Goal: Communication & Community: Participate in discussion

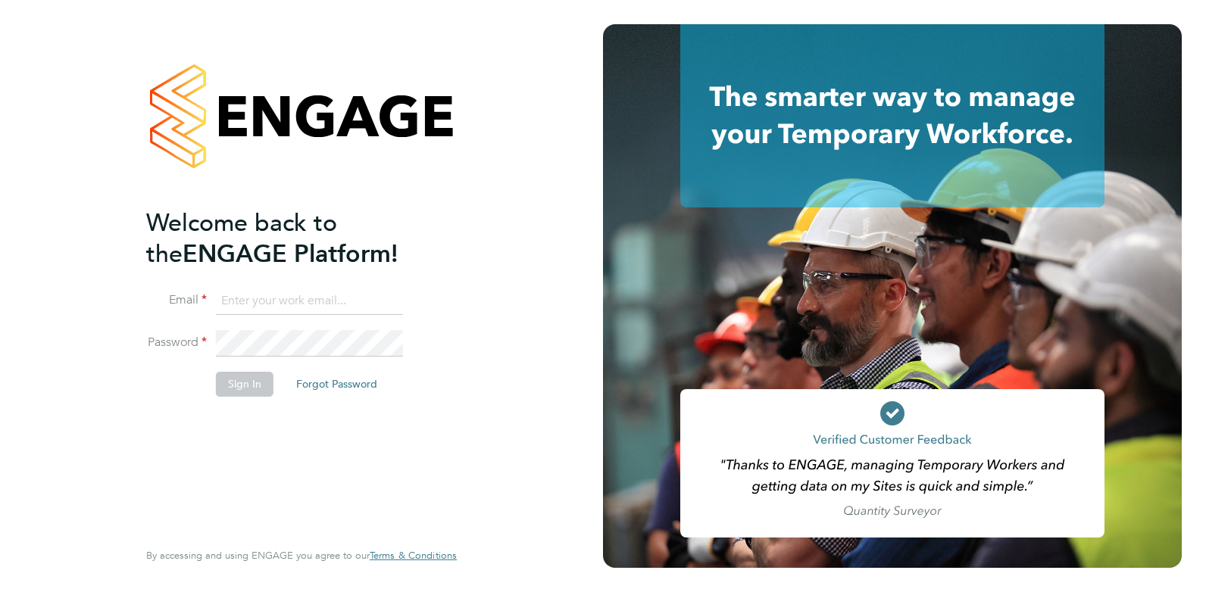
click at [238, 298] on input at bounding box center [309, 301] width 187 height 27
type input "[EMAIL_ADDRESS][DOMAIN_NAME]"
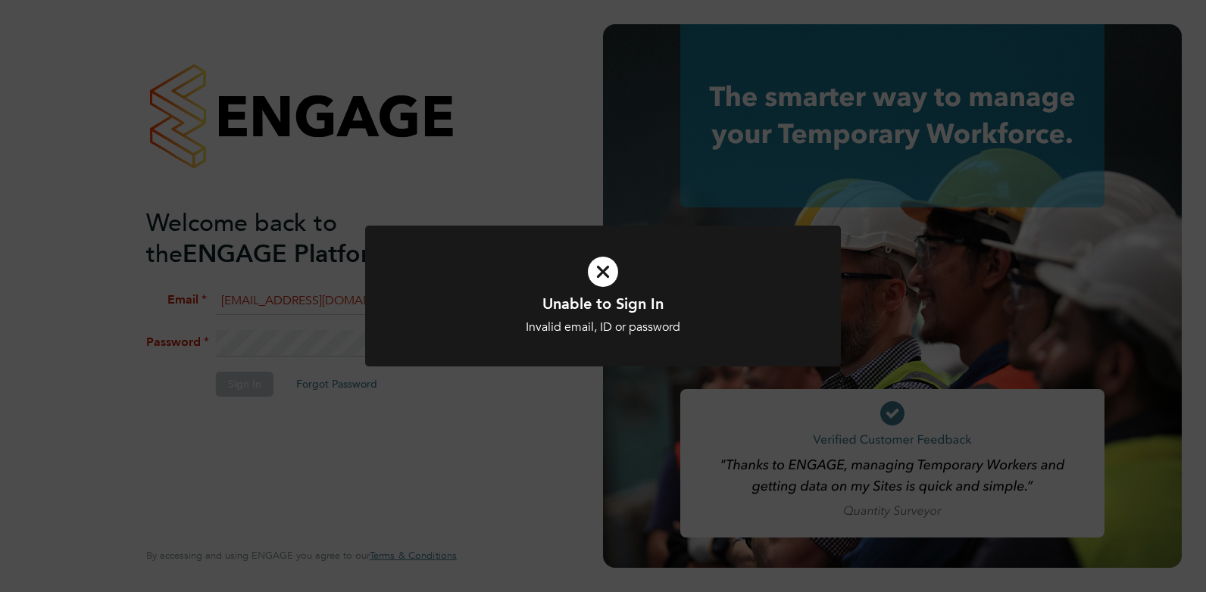
click at [614, 265] on icon at bounding box center [603, 271] width 394 height 59
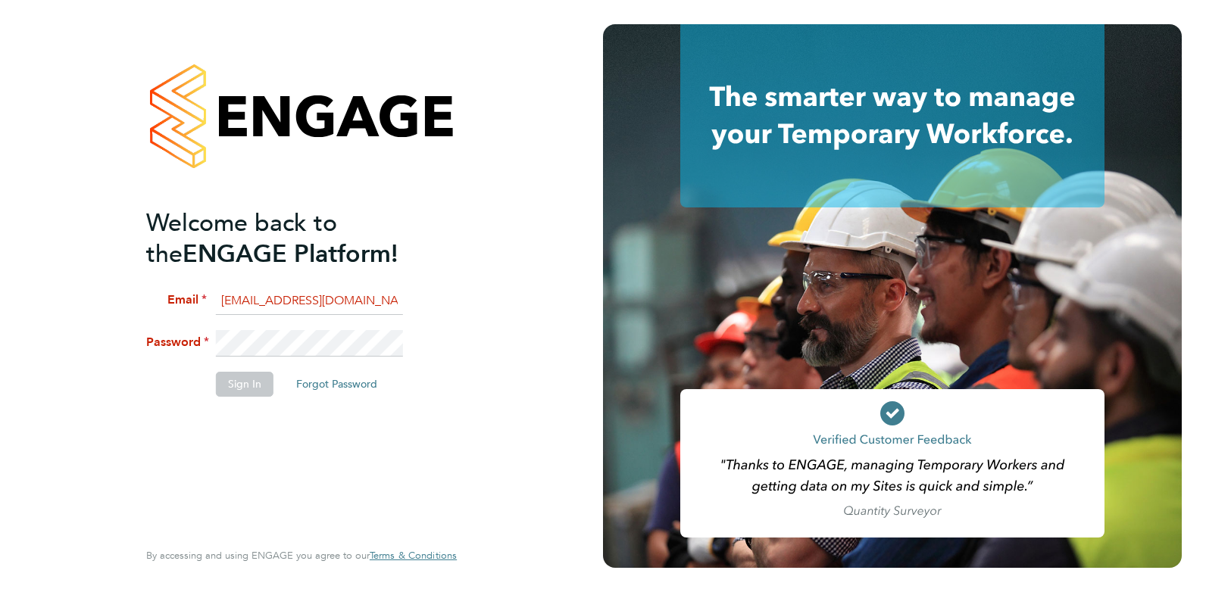
click at [186, 328] on fieldset "Email [EMAIL_ADDRESS][DOMAIN_NAME] Password Sign In Forgot Password" at bounding box center [293, 350] width 295 height 124
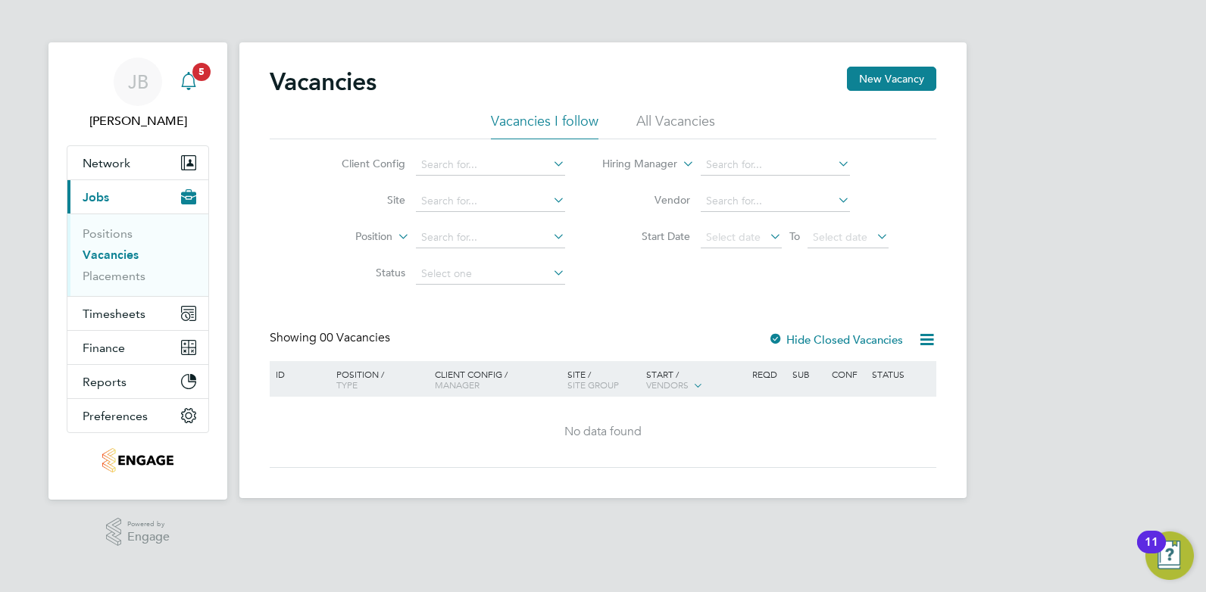
click at [192, 76] on app-badge "5" at bounding box center [201, 71] width 18 height 14
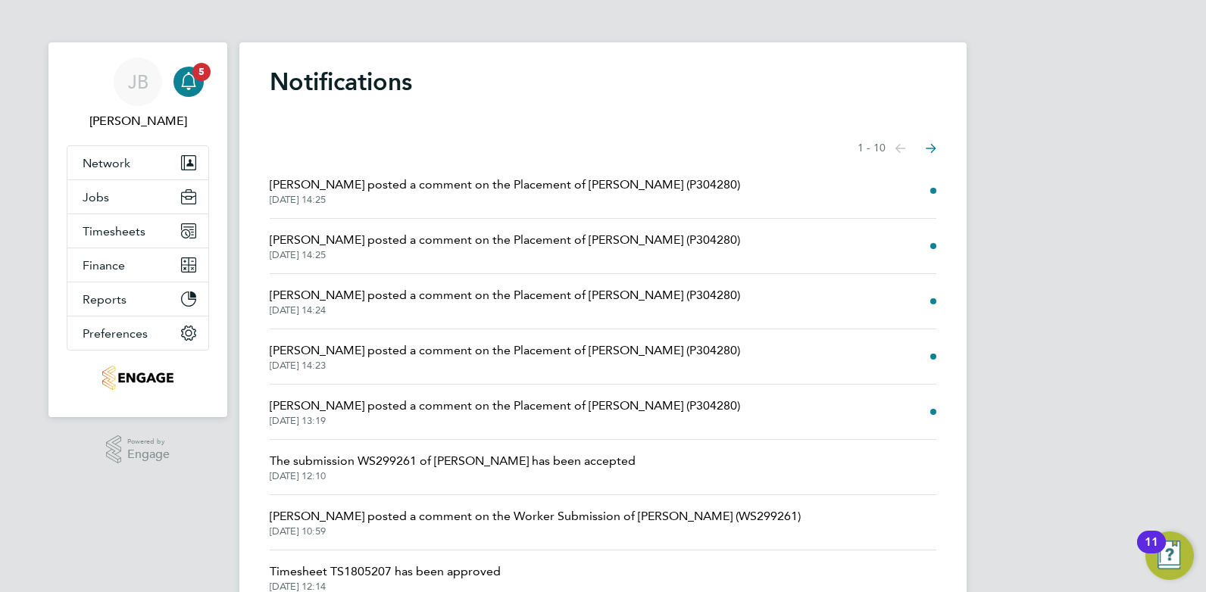
click at [396, 201] on span "22 Sep 2025, 14:25" at bounding box center [505, 200] width 470 height 12
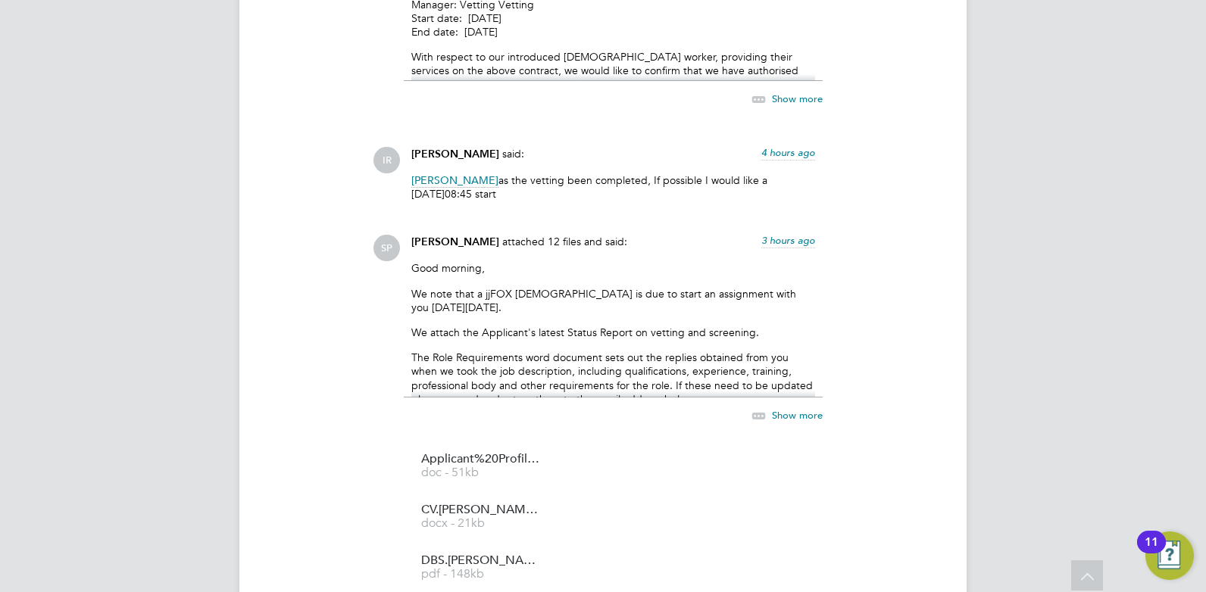
scroll to position [2121, 0]
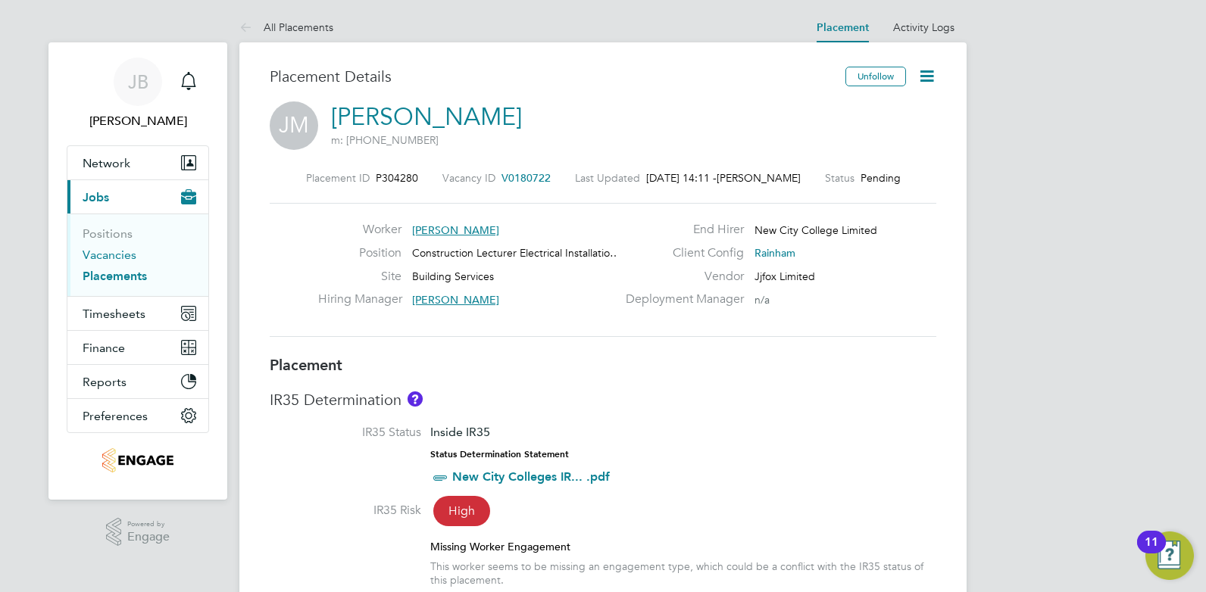
click at [120, 258] on link "Vacancies" at bounding box center [110, 255] width 54 height 14
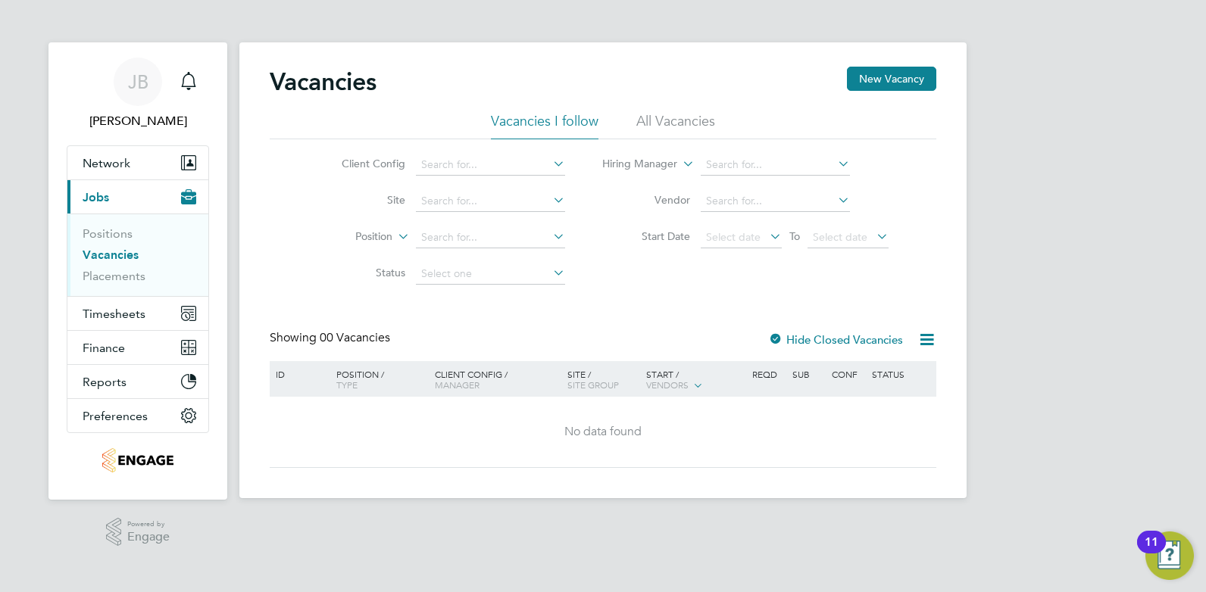
click at [670, 118] on li "All Vacancies" at bounding box center [675, 125] width 79 height 27
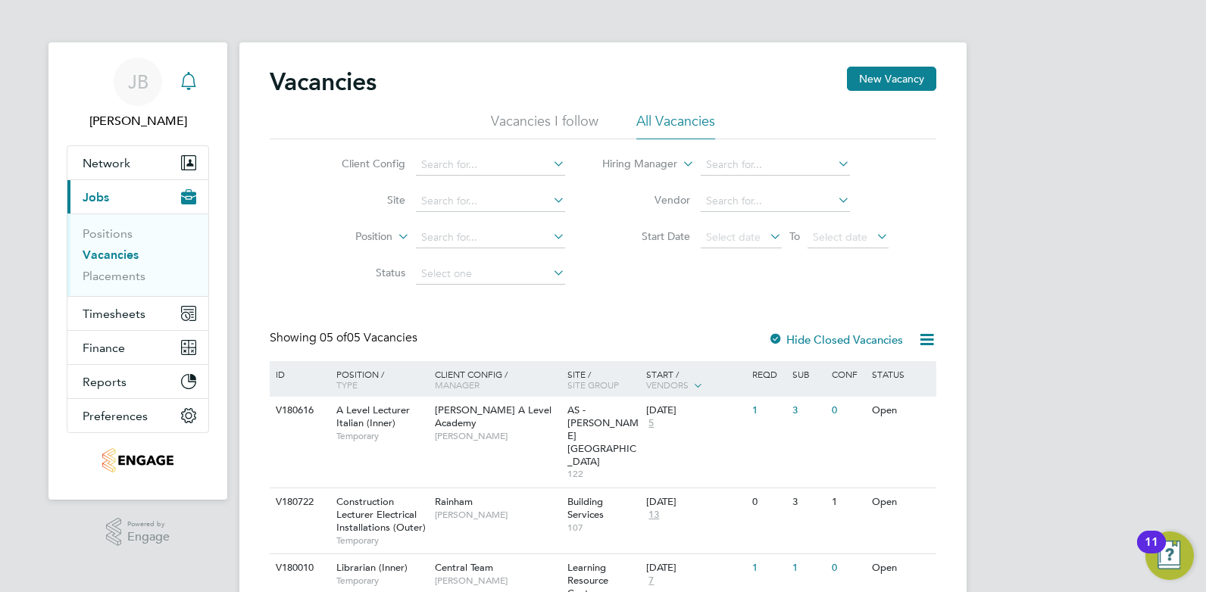
click at [191, 80] on icon "Main navigation" at bounding box center [189, 81] width 18 height 18
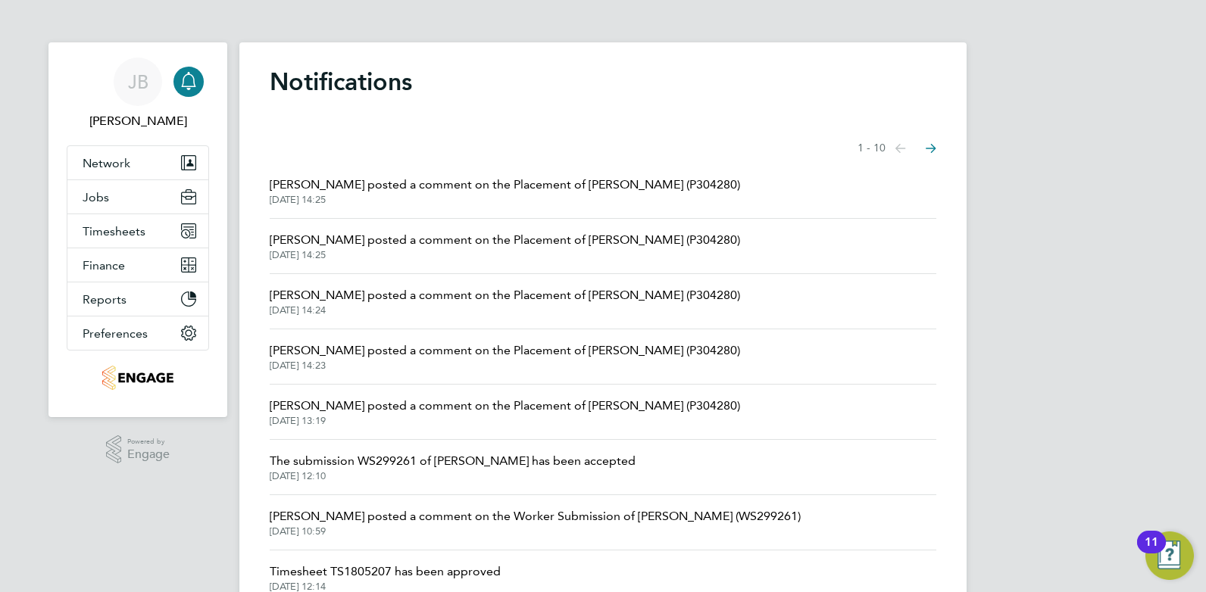
click at [398, 195] on span "[DATE] 14:25" at bounding box center [505, 200] width 470 height 12
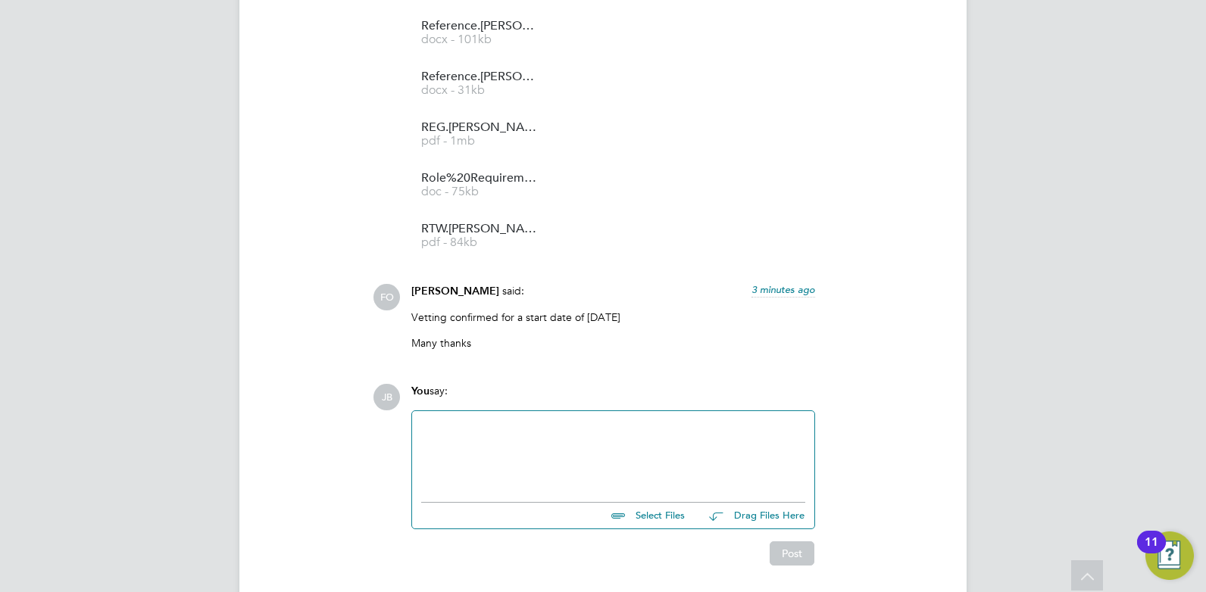
click at [473, 433] on div at bounding box center [613, 452] width 384 height 65
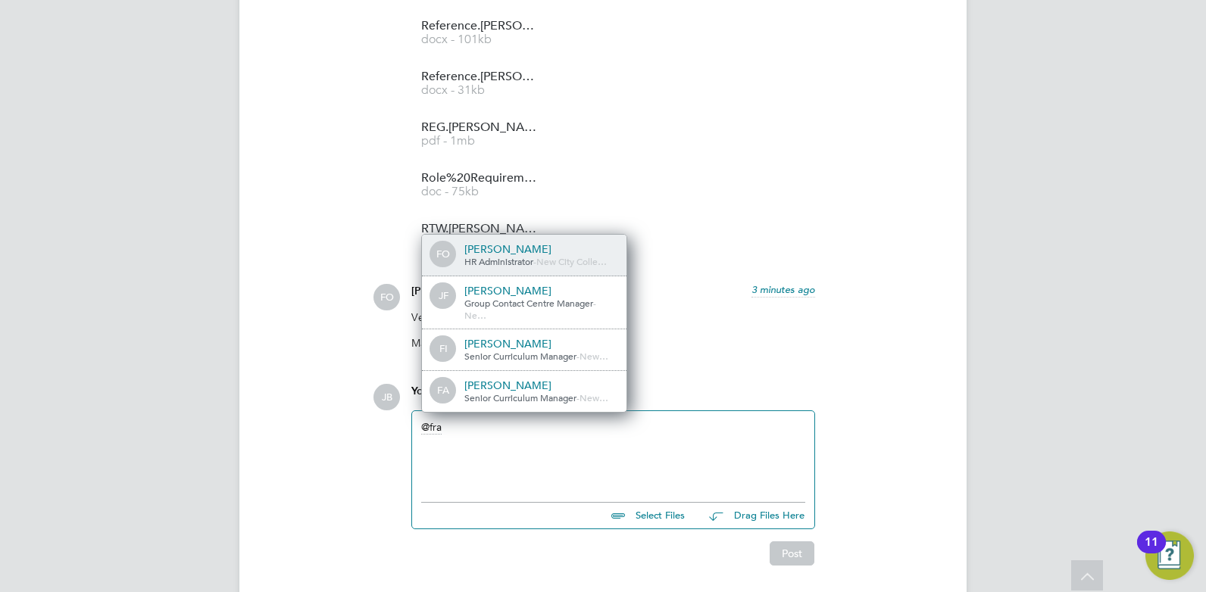
click at [483, 255] on span "HR Administrator" at bounding box center [498, 261] width 69 height 12
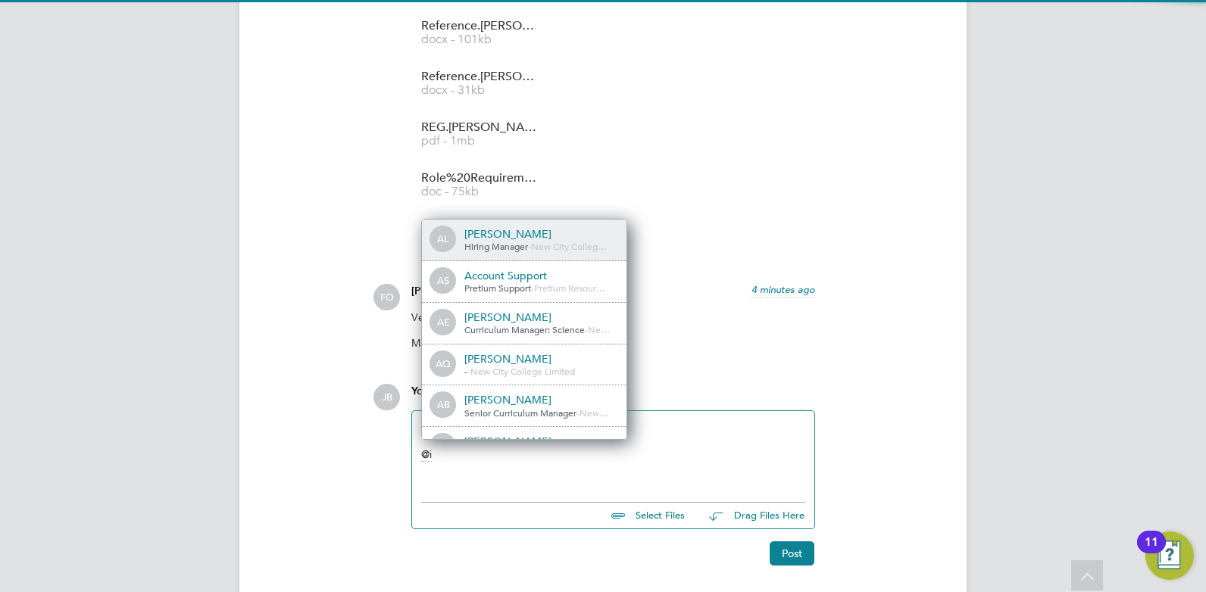
scroll to position [8, 8]
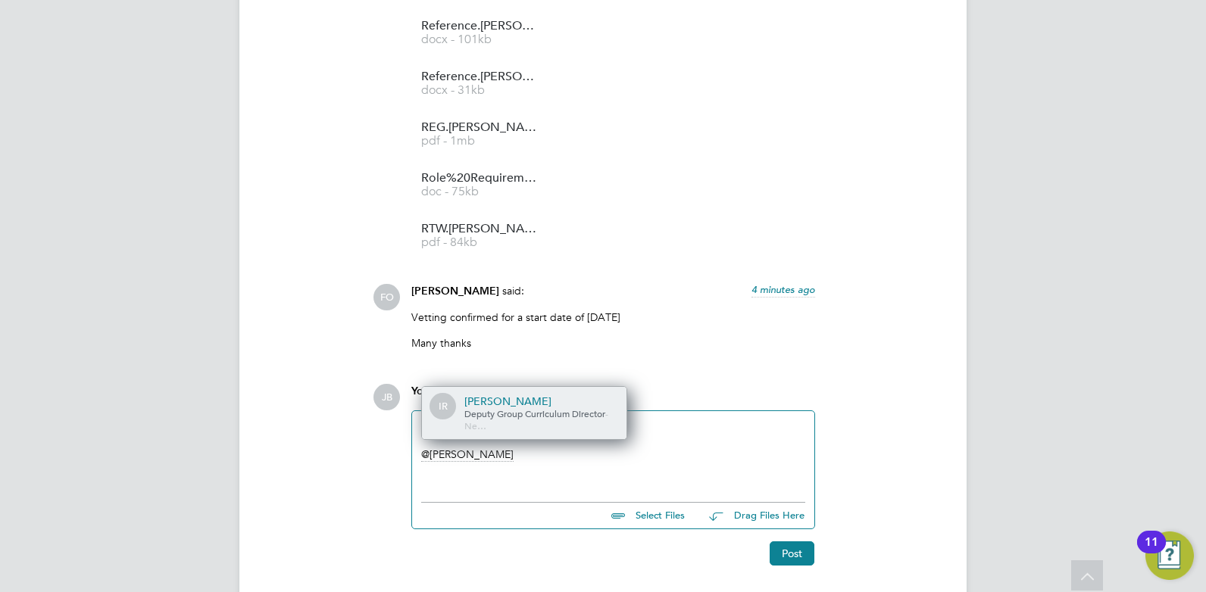
click at [518, 408] on div "Deputy Group Curriculum Director - Ne…" at bounding box center [539, 419] width 151 height 23
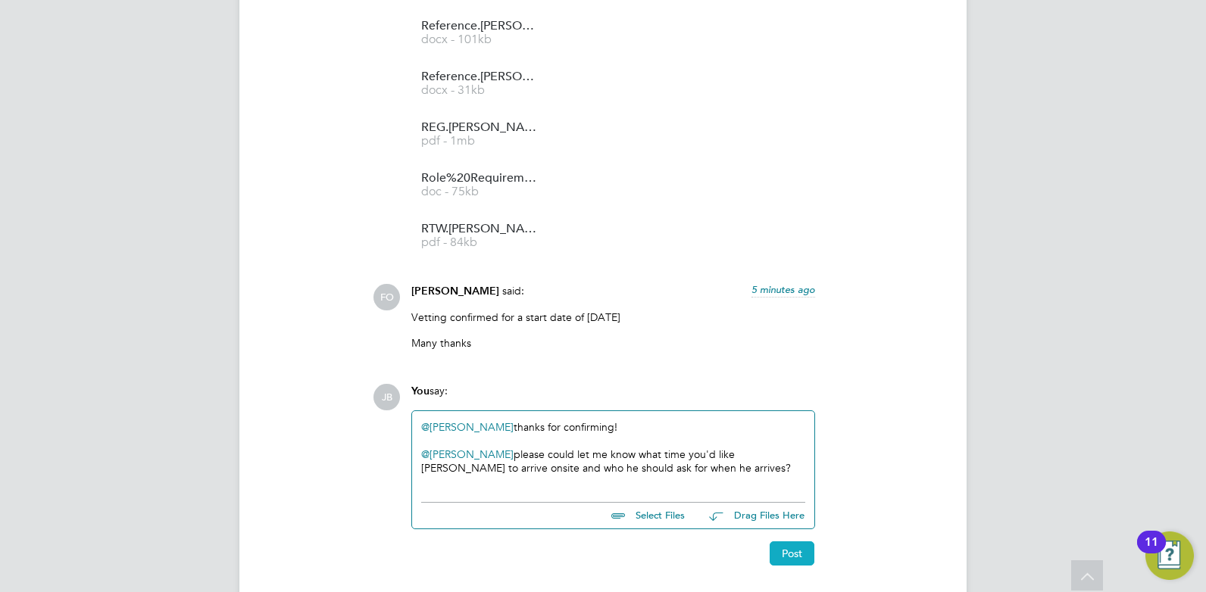
click at [795, 544] on button "Post" at bounding box center [792, 554] width 45 height 24
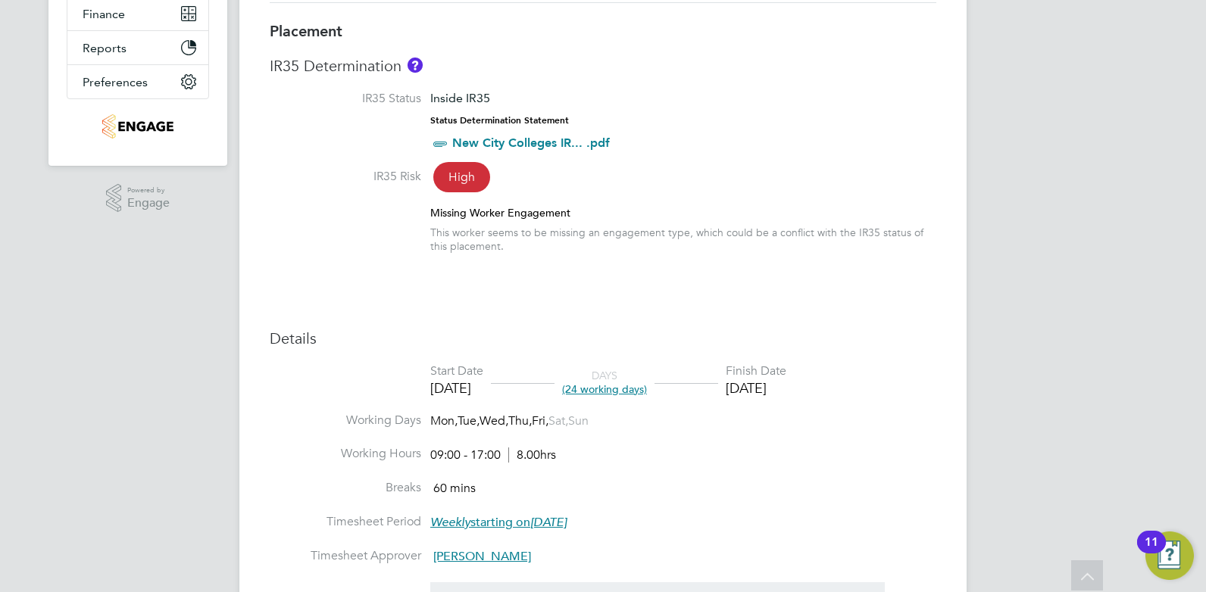
scroll to position [88, 0]
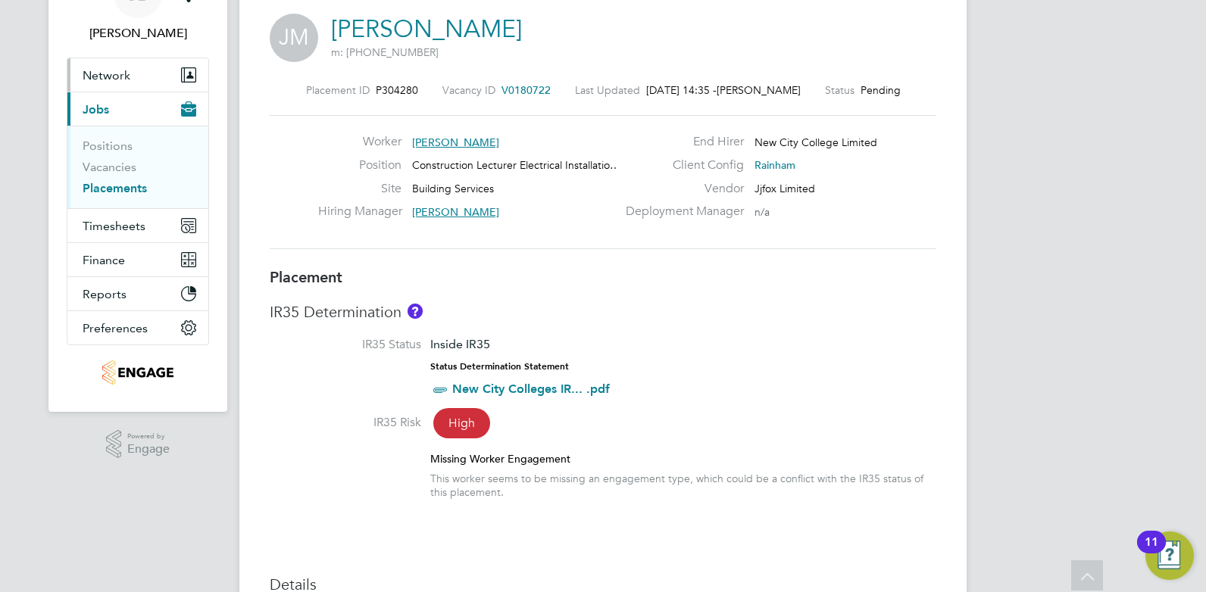
click at [99, 69] on span "Network" at bounding box center [107, 75] width 48 height 14
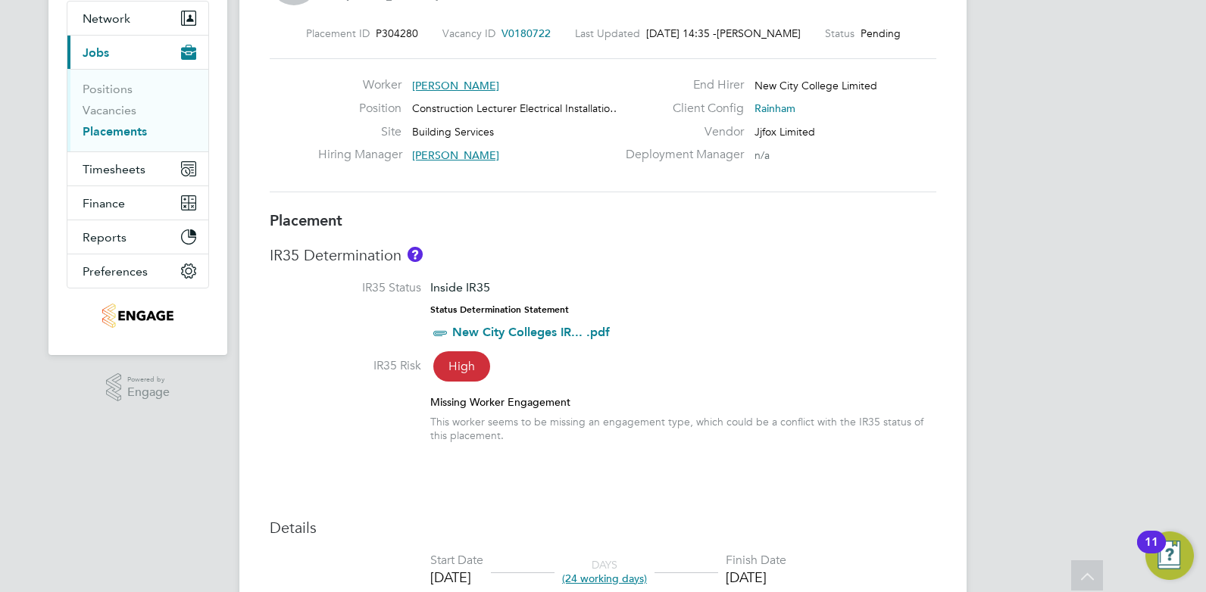
scroll to position [107, 0]
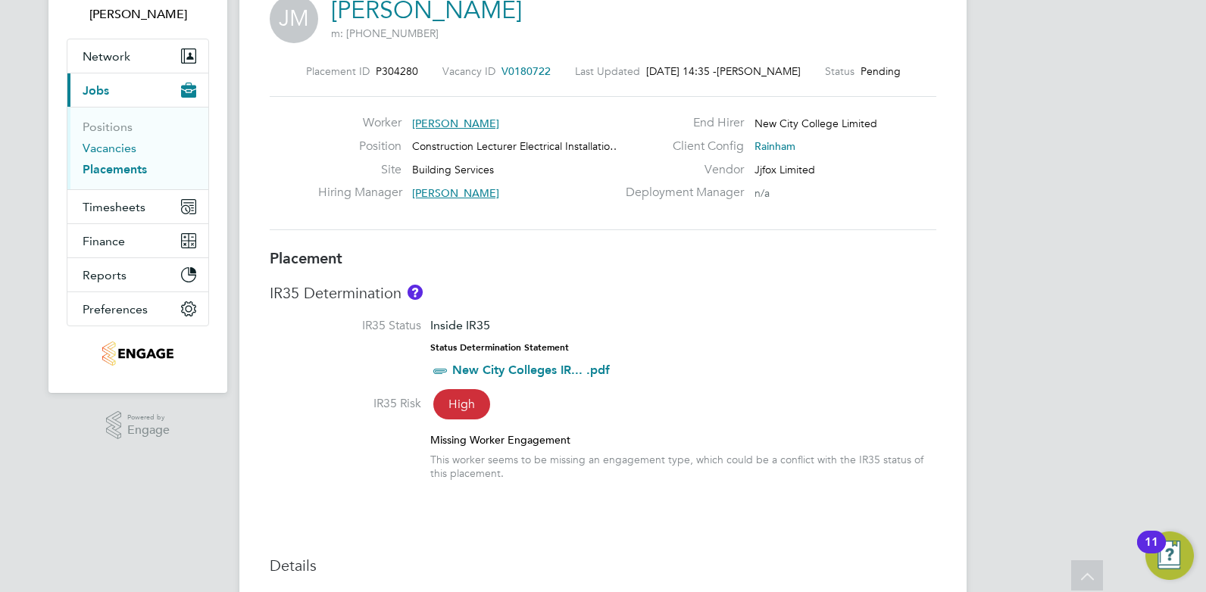
click at [117, 145] on link "Vacancies" at bounding box center [110, 148] width 54 height 14
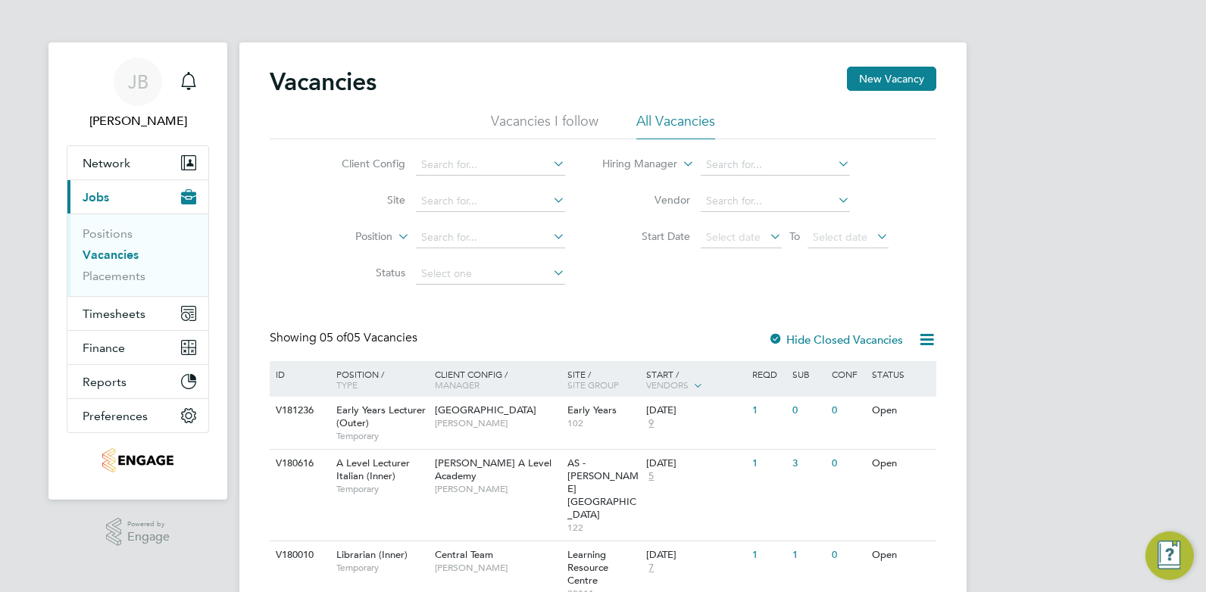
scroll to position [151, 0]
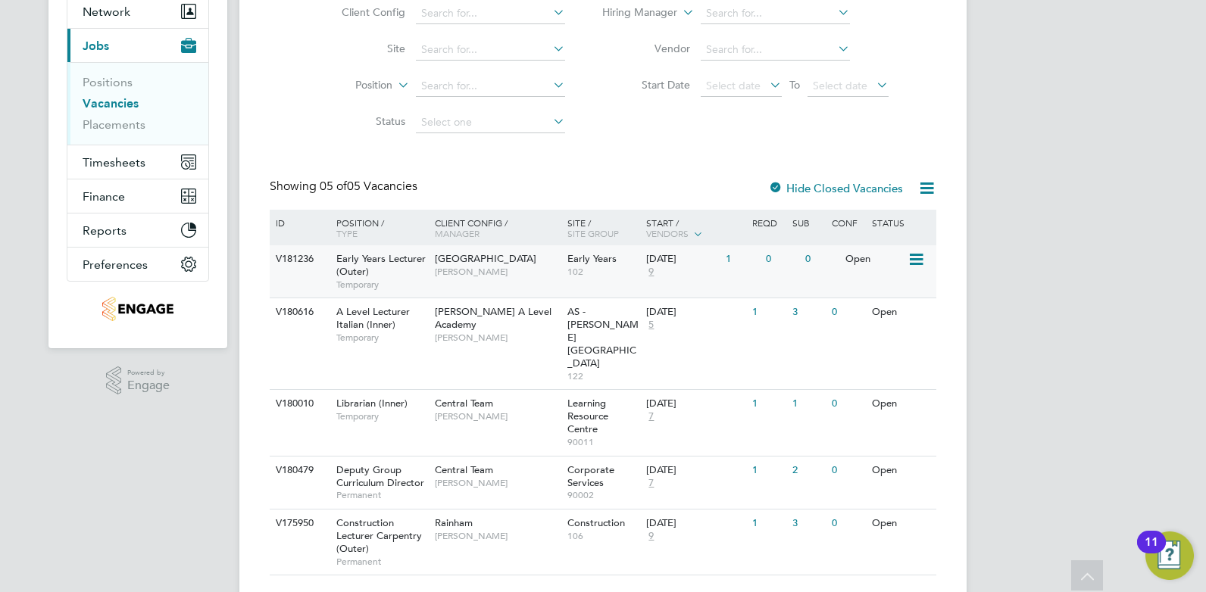
click at [650, 271] on span "9" at bounding box center [651, 272] width 10 height 13
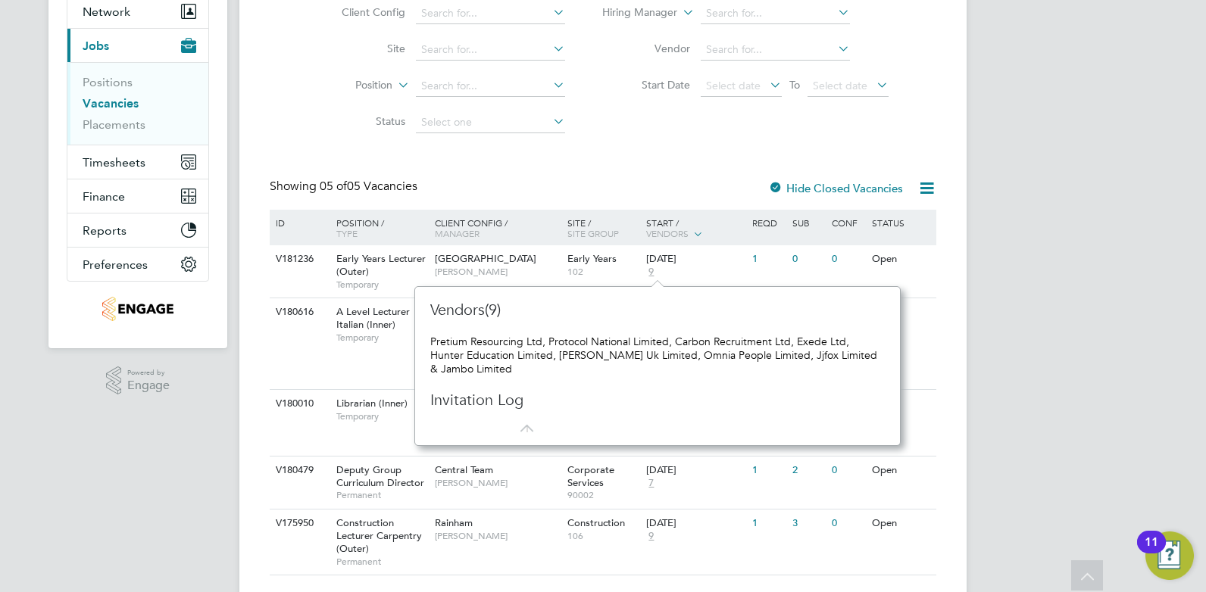
click at [1079, 261] on div "JB Joel Brickell Notifications Applications: Network Team Members Businesses Si…" at bounding box center [603, 240] width 1206 height 782
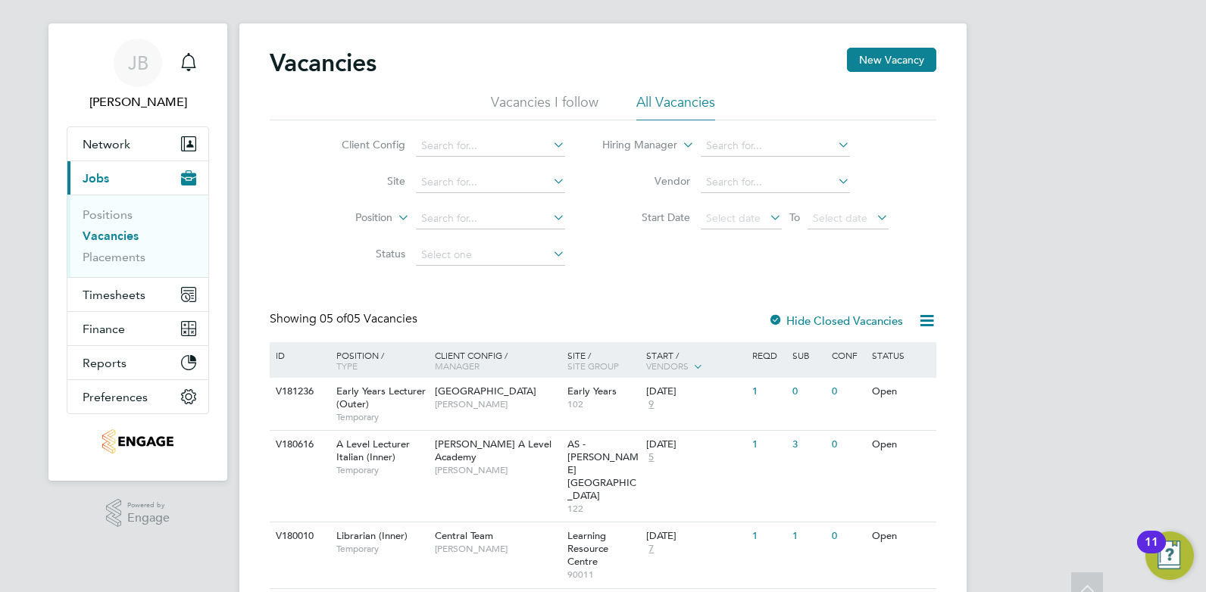
scroll to position [0, 0]
